Goal: Find contact information: Find contact information

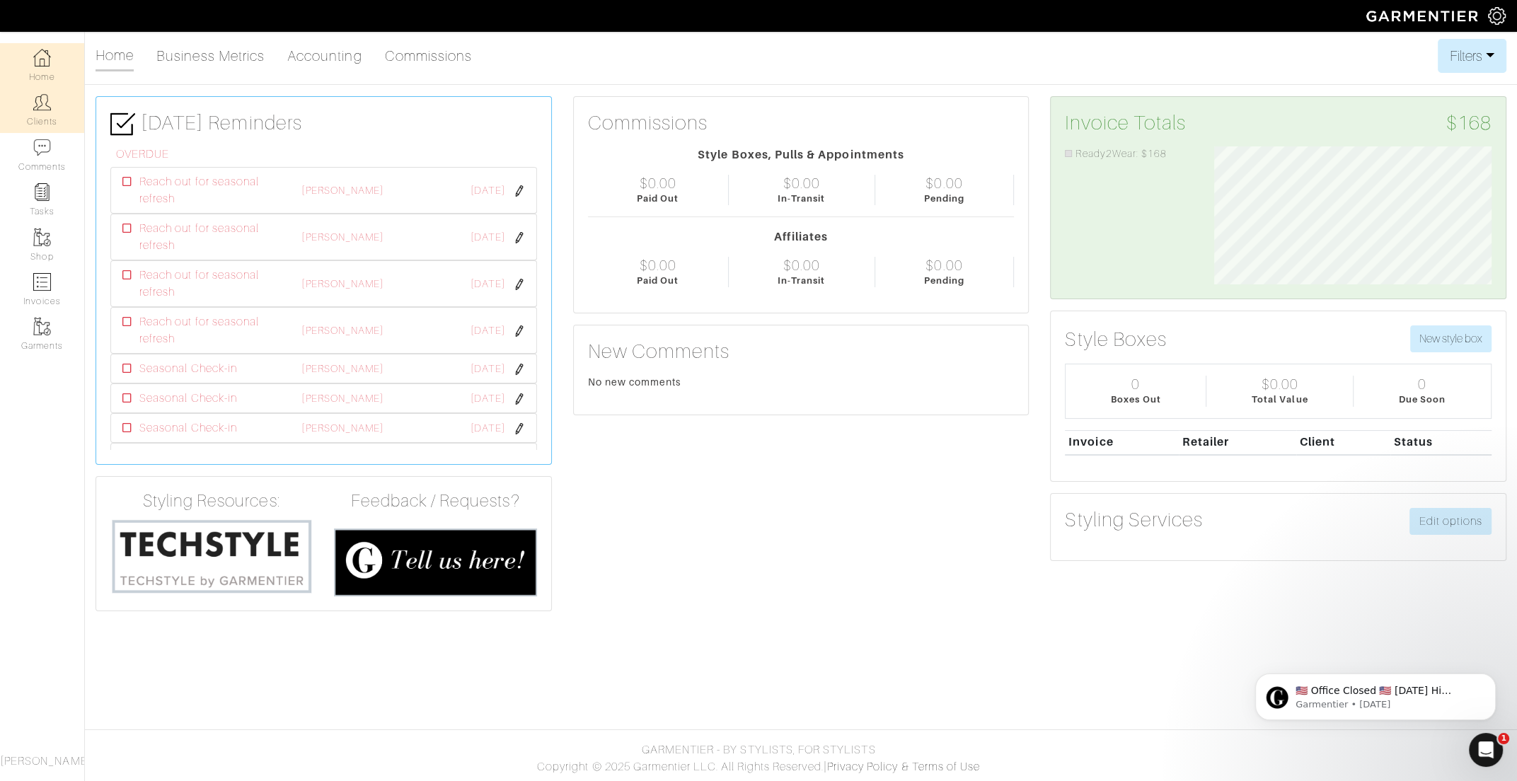
click at [42, 114] on link "Clients" at bounding box center [42, 110] width 84 height 45
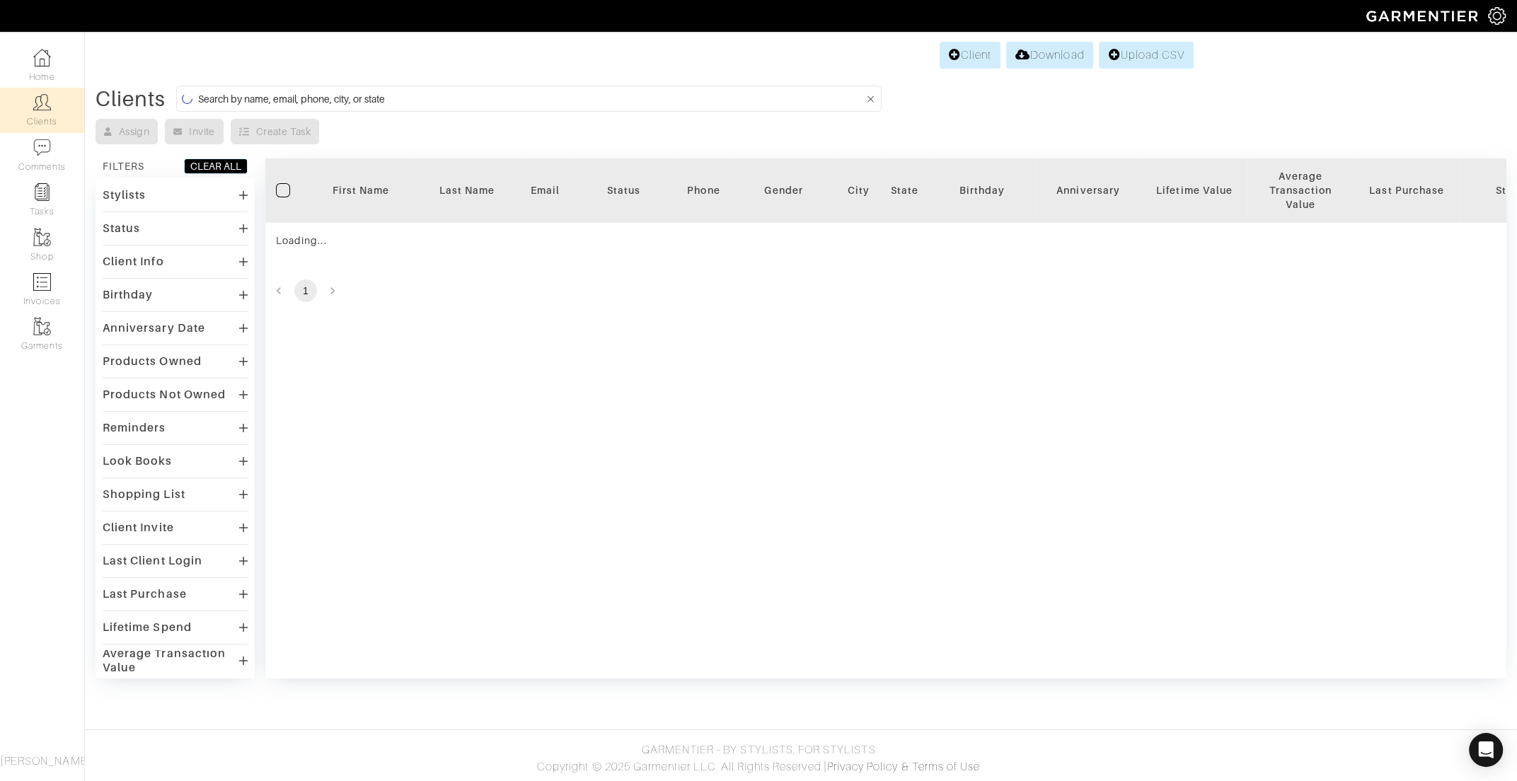
click at [282, 93] on input at bounding box center [530, 99] width 666 height 18
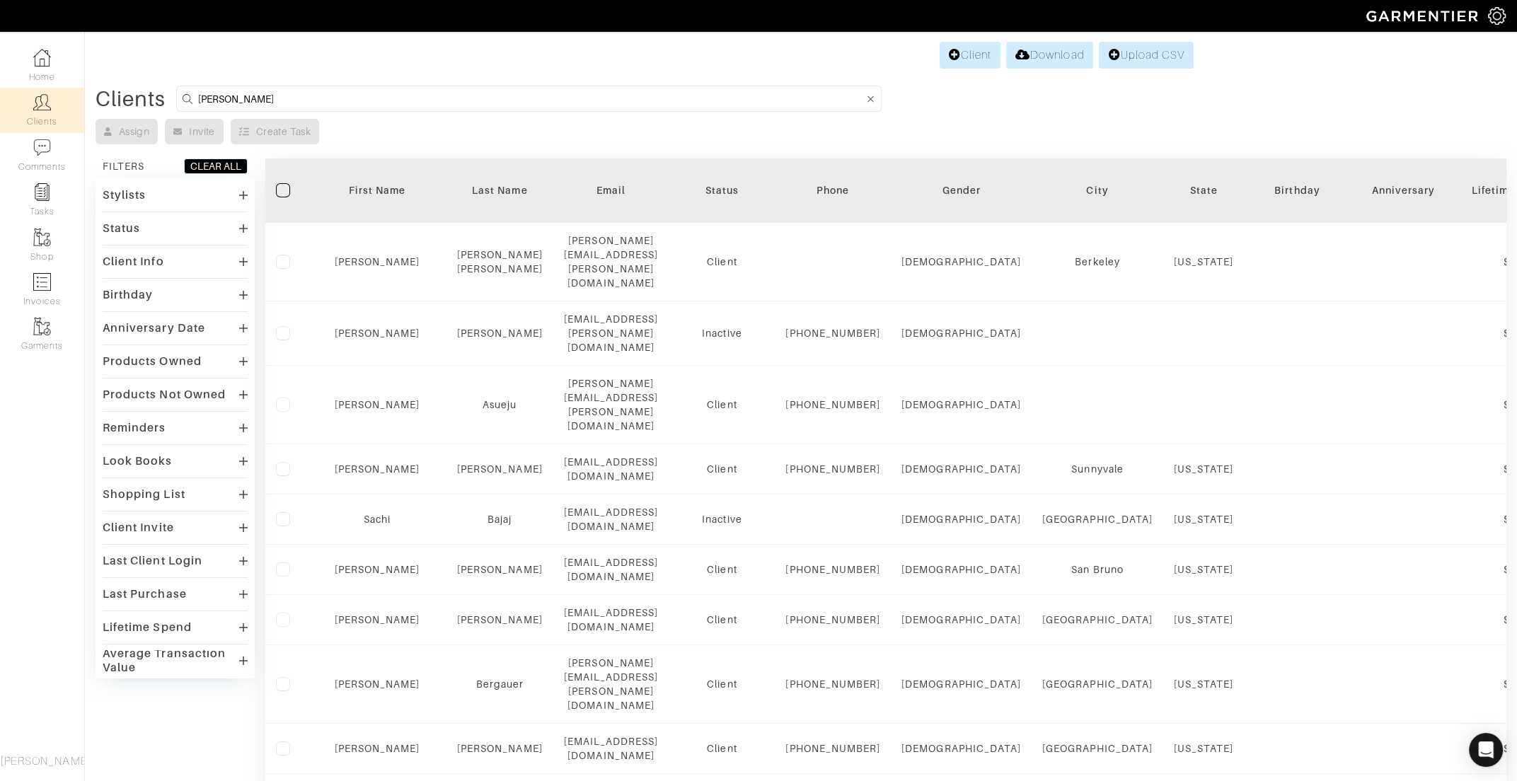
type input "jessica"
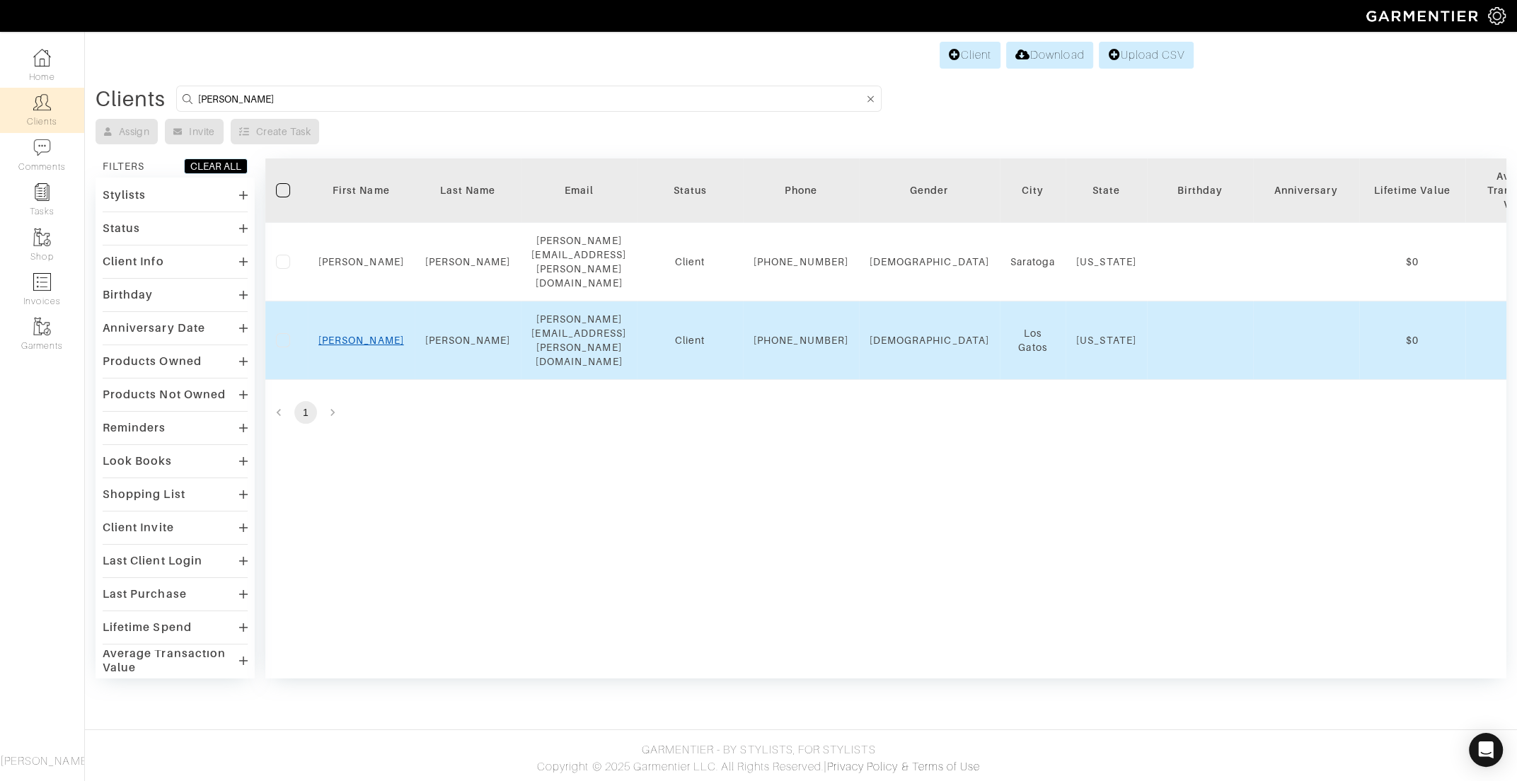
click at [348, 335] on link "Jessica" at bounding box center [361, 340] width 86 height 11
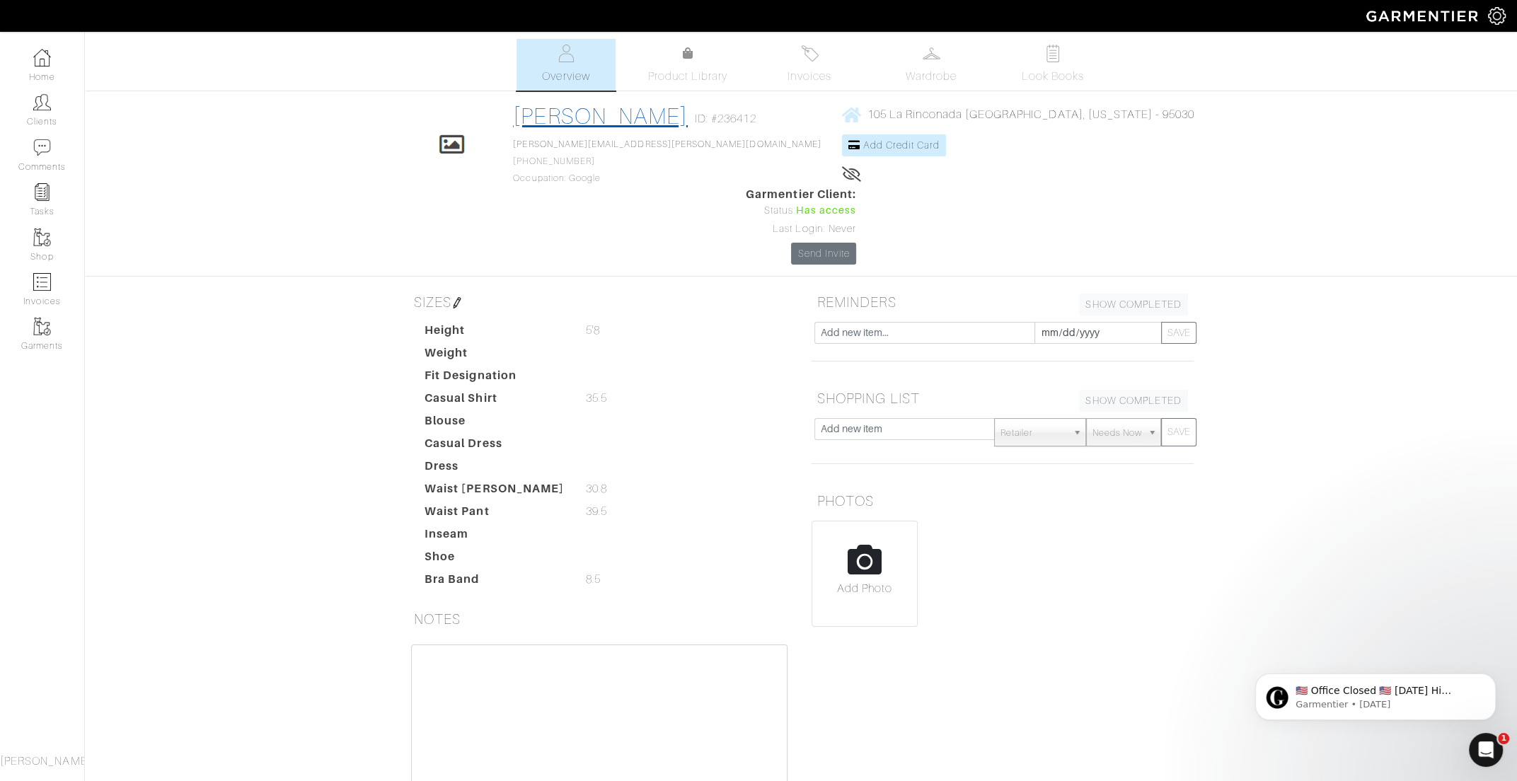
drag, startPoint x: 688, startPoint y: 117, endPoint x: 514, endPoint y: 123, distance: 174.1
click at [514, 123] on div "[PERSON_NAME] ID: #236412" at bounding box center [667, 119] width 308 height 33
copy link "[PERSON_NAME]"
drag, startPoint x: 593, startPoint y: 161, endPoint x: 508, endPoint y: 166, distance: 85.0
click at [508, 166] on div "Click To Edit [PERSON_NAME] ID: #236412 [PERSON_NAME][EMAIL_ADDRESS][PERSON_NAM…" at bounding box center [801, 184] width 806 height 162
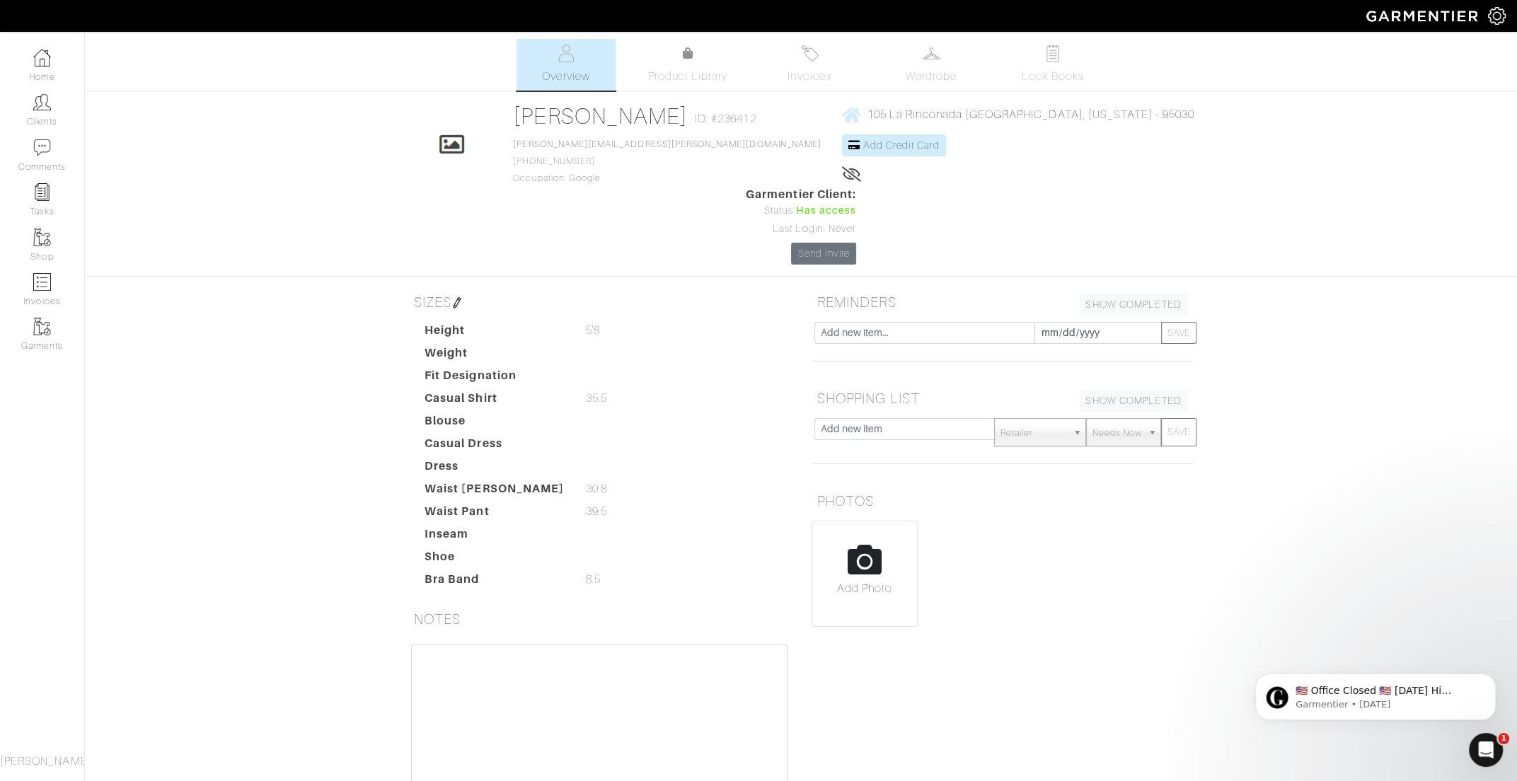
copy span "[PHONE_NUMBER]"
click at [867, 110] on span "105 La Rinconada [GEOGRAPHIC_DATA], [US_STATE] - 95030" at bounding box center [1030, 114] width 327 height 13
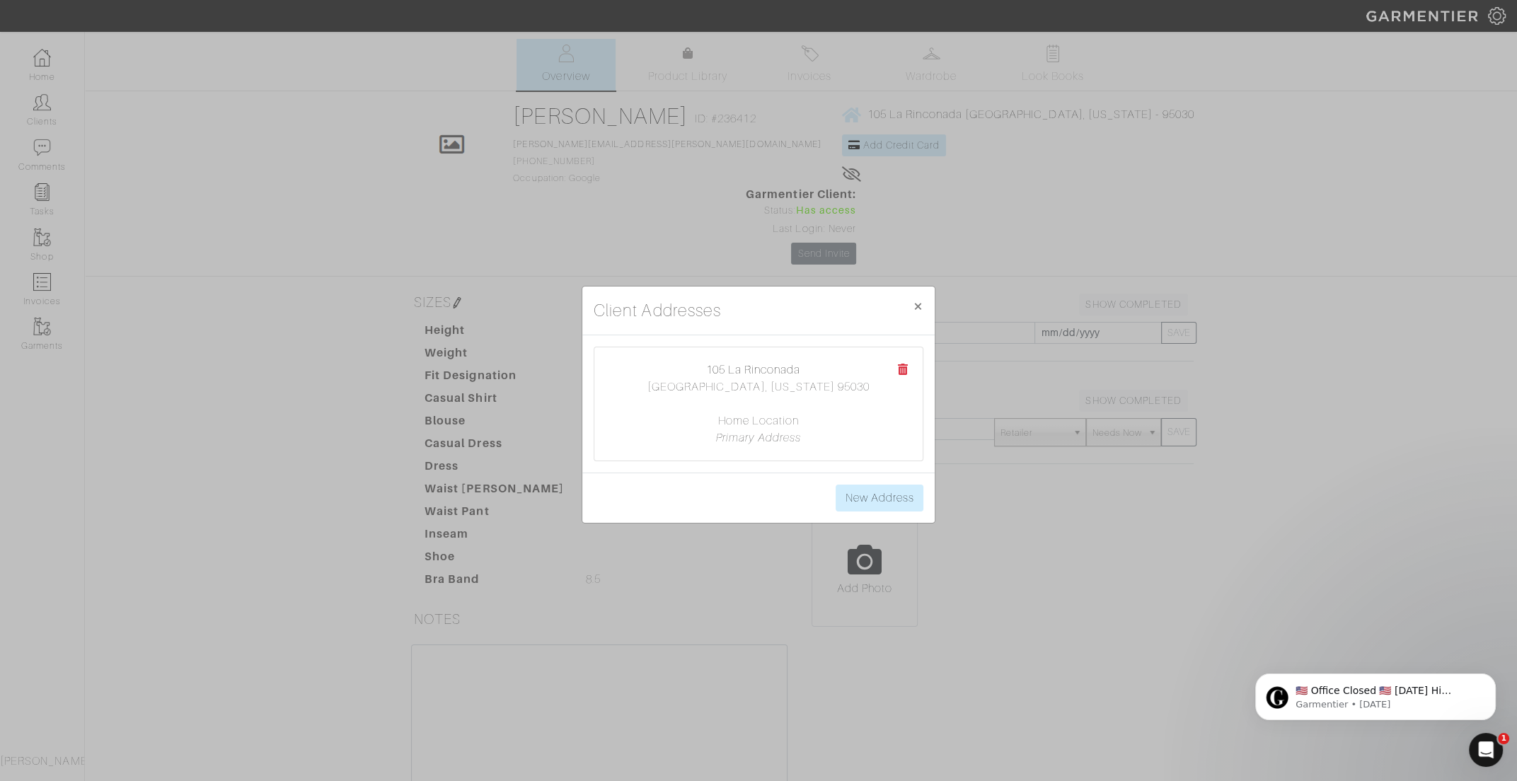
drag, startPoint x: 725, startPoint y: 360, endPoint x: 857, endPoint y: 394, distance: 135.9
click at [857, 394] on div "105 La Rinconada [GEOGRAPHIC_DATA], [US_STATE] 95030 Home Location Primary Addr…" at bounding box center [758, 403] width 328 height 113
copy center "[STREET_ADDRESS][US_STATE]"
click at [918, 296] on button "× Close" at bounding box center [917, 306] width 33 height 40
